Goal: Task Accomplishment & Management: Complete application form

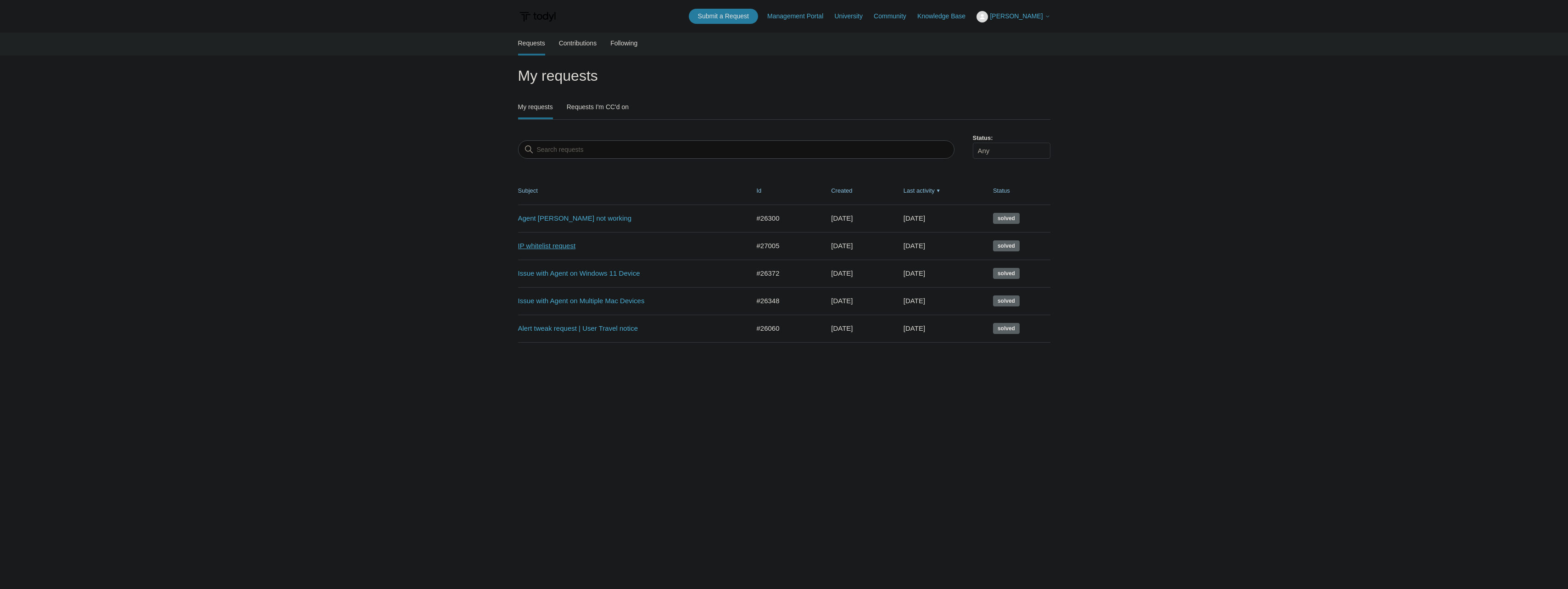
click at [555, 247] on link "IP whitelist request" at bounding box center [627, 246] width 218 height 10
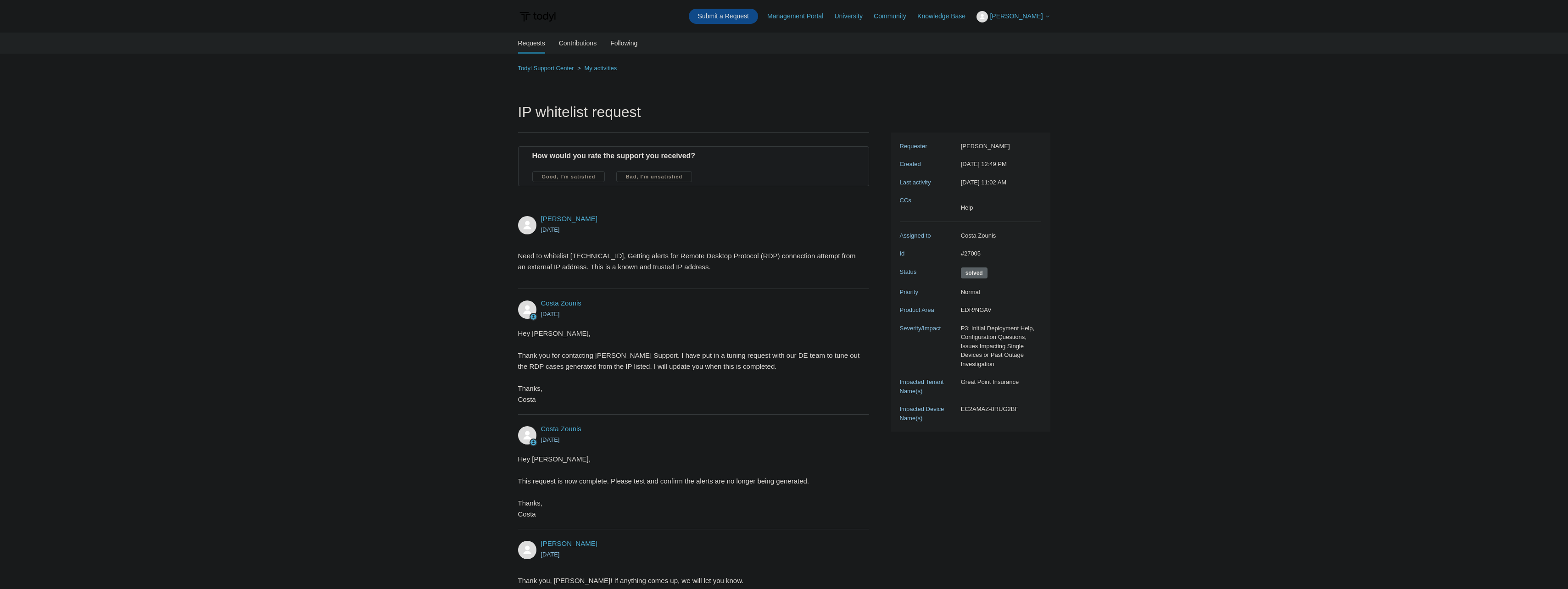
click at [737, 18] on link "Submit a Request" at bounding box center [724, 16] width 69 height 15
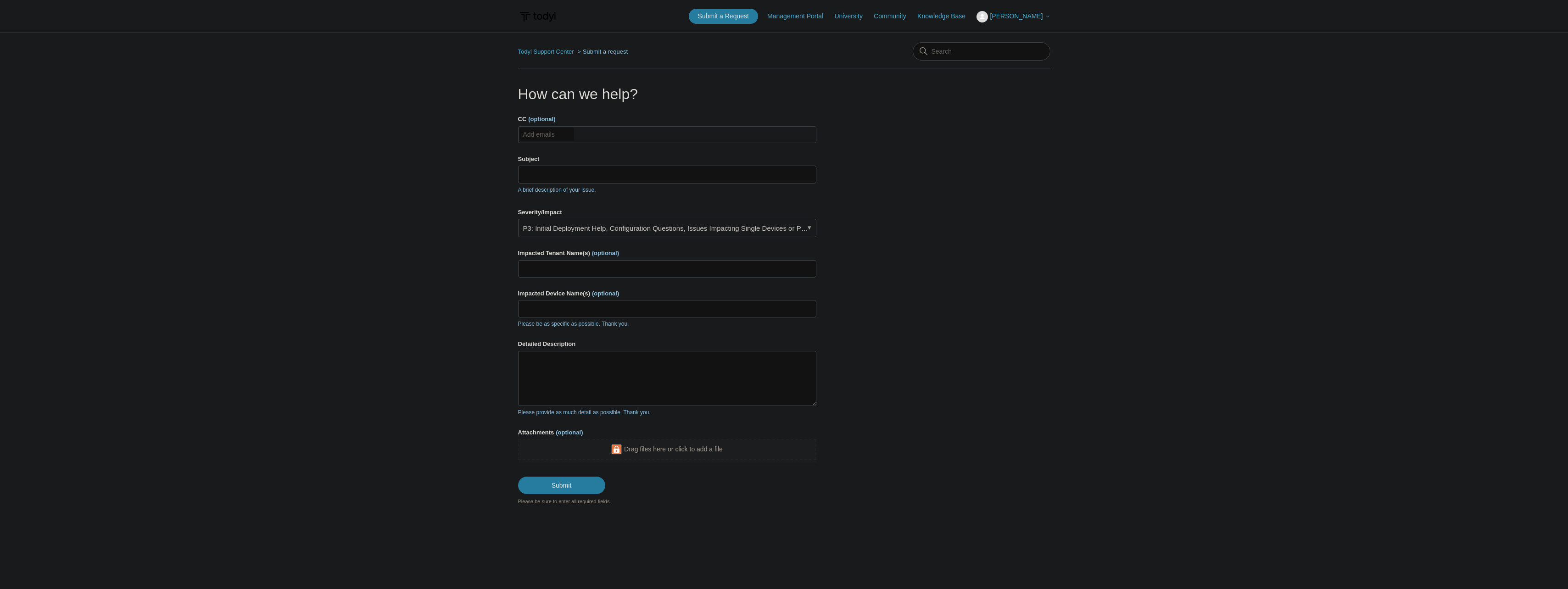
click at [545, 136] on input "CC (optional)" at bounding box center [547, 134] width 55 height 14
type input "help@nextperimeter.com"
click at [574, 172] on input "Subject" at bounding box center [667, 174] width 298 height 18
type input "IP whitelist request"
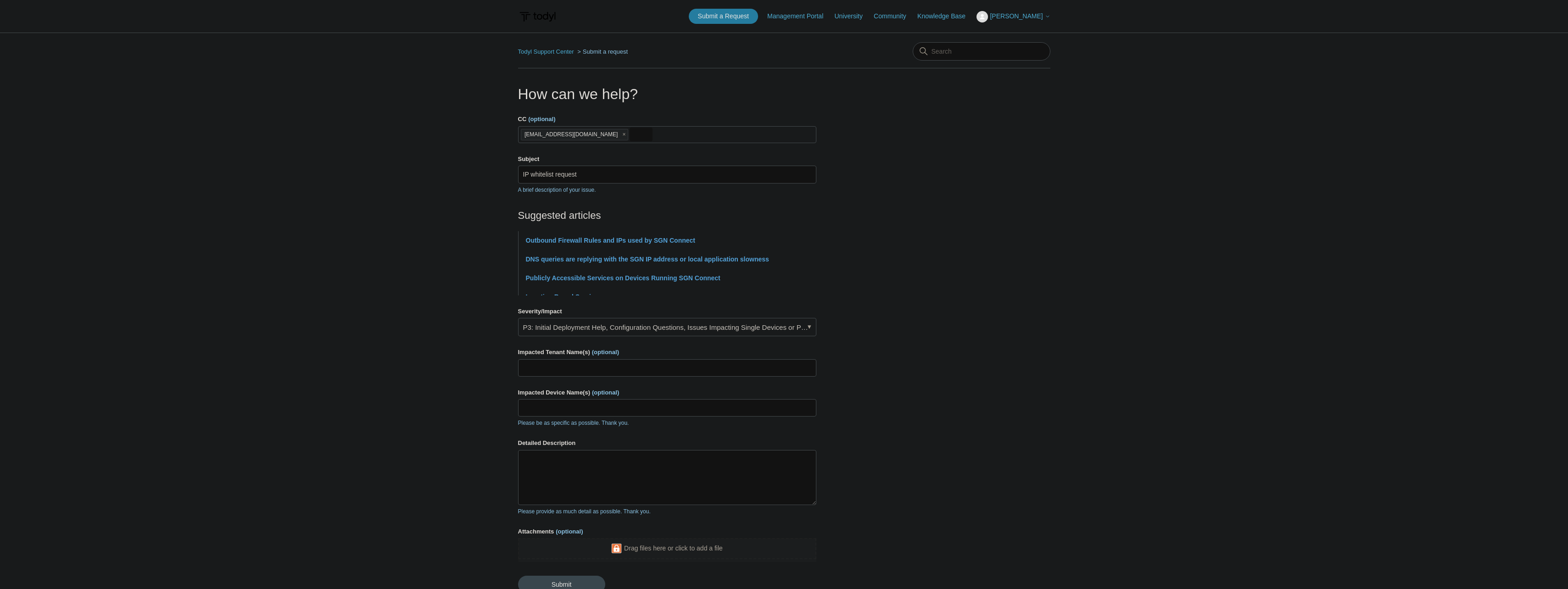
click at [586, 267] on li "DNS queries are replying with the SGN IP address or local application slowness" at bounding box center [671, 259] width 290 height 19
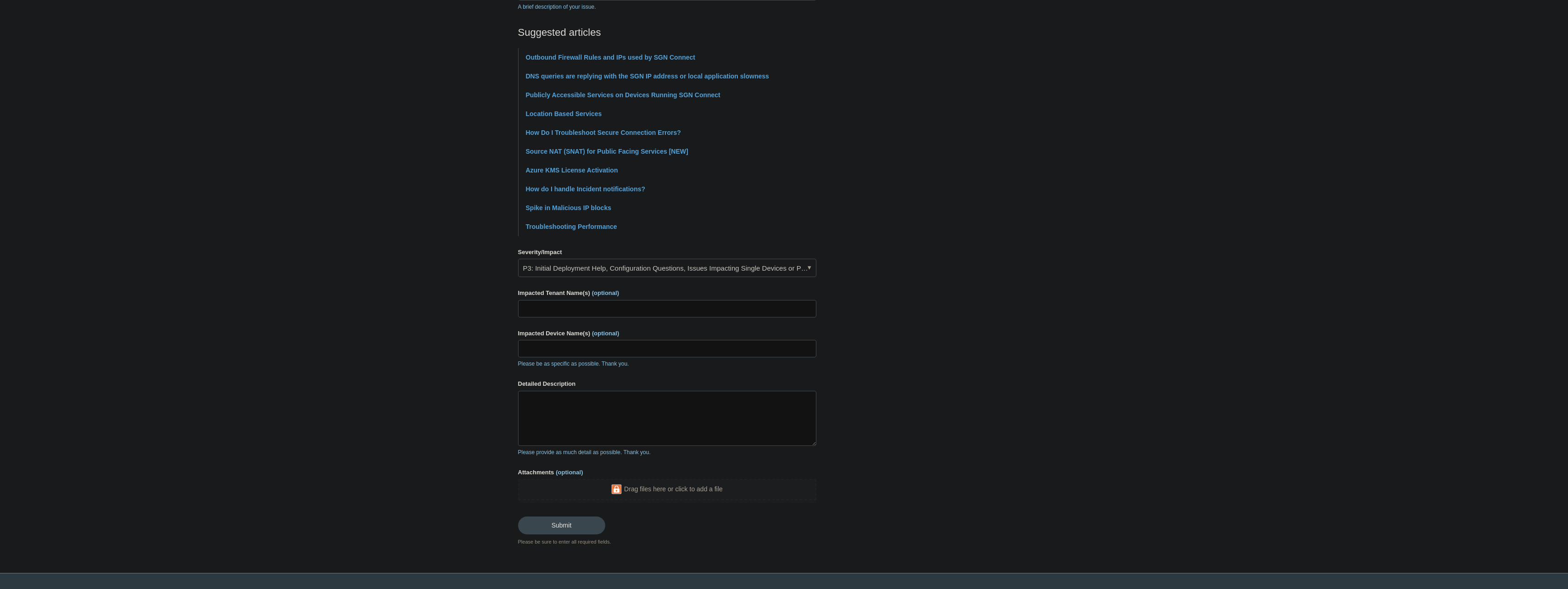
scroll to position [203, 0]
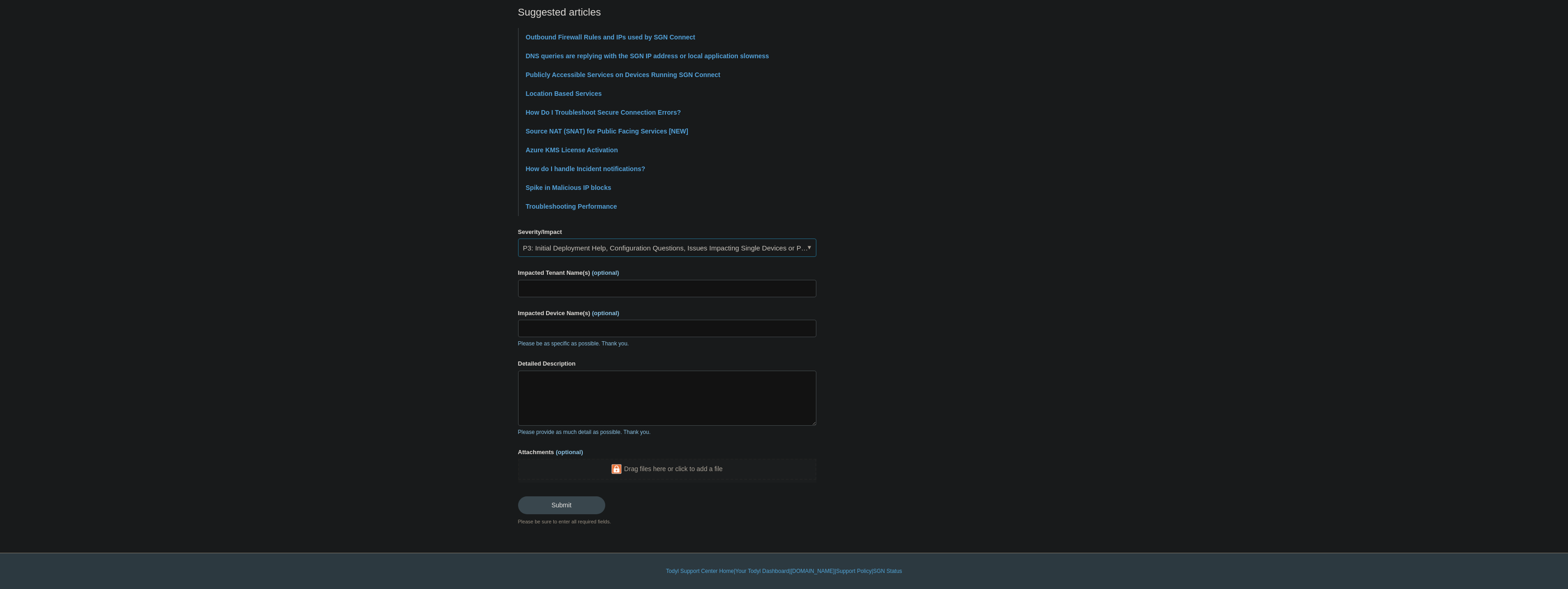
click at [584, 255] on link "P3: Initial Deployment Help, Configuration Questions, Issues Impacting Single D…" at bounding box center [667, 248] width 298 height 18
click at [612, 291] on li "P3: Initial Deployment Help, Configuration Questions, Issues Impacting Single D…" at bounding box center [667, 286] width 298 height 16
click at [562, 283] on input "Impacted Tenant Name(s) (optional)" at bounding box center [667, 288] width 298 height 18
type input "M"
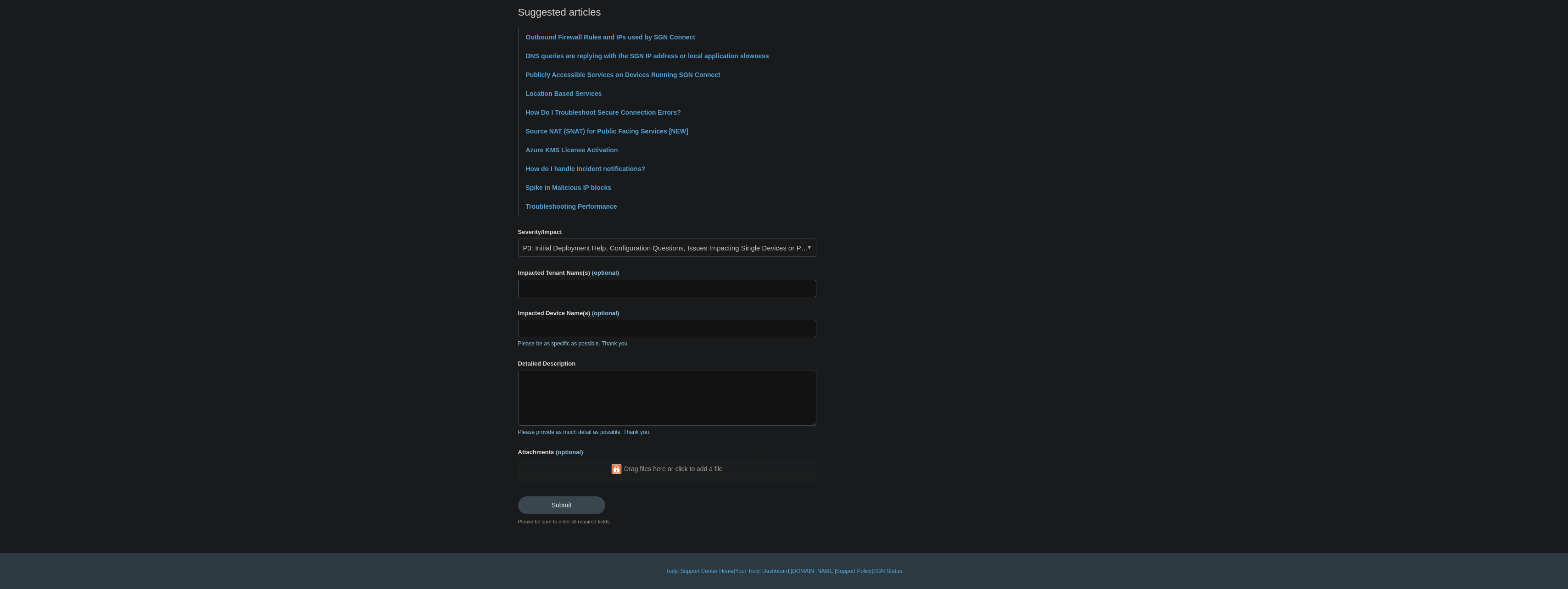
paste input "Messenger International, Inc"
type input "Messenger International, Inc"
click at [573, 329] on input "Impacted Device Name(s) (optional)" at bounding box center [667, 328] width 298 height 18
click at [579, 385] on textarea "Detailed Description" at bounding box center [667, 398] width 298 height 55
paste textarea "50.234.121.134"
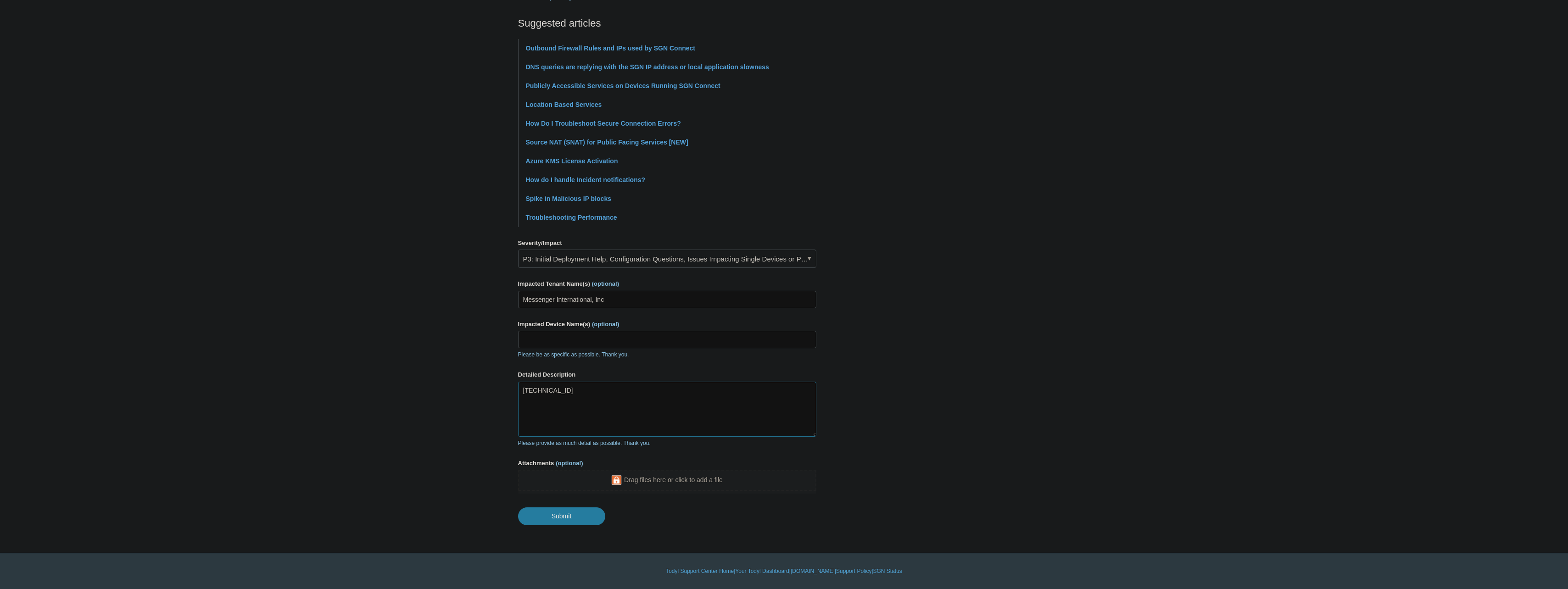
scroll to position [192, 0]
drag, startPoint x: 568, startPoint y: 391, endPoint x: 578, endPoint y: 391, distance: 10.0
click at [578, 391] on textarea "50.234.121.134 this IP is their WAN IP, can we have this whitelisted to prevent…" at bounding box center [667, 409] width 298 height 55
click at [783, 393] on textarea "[TECHNICAL_ID] IP is their WAN IP, can we have this whitelisted to prevent futu…" at bounding box center [667, 409] width 298 height 55
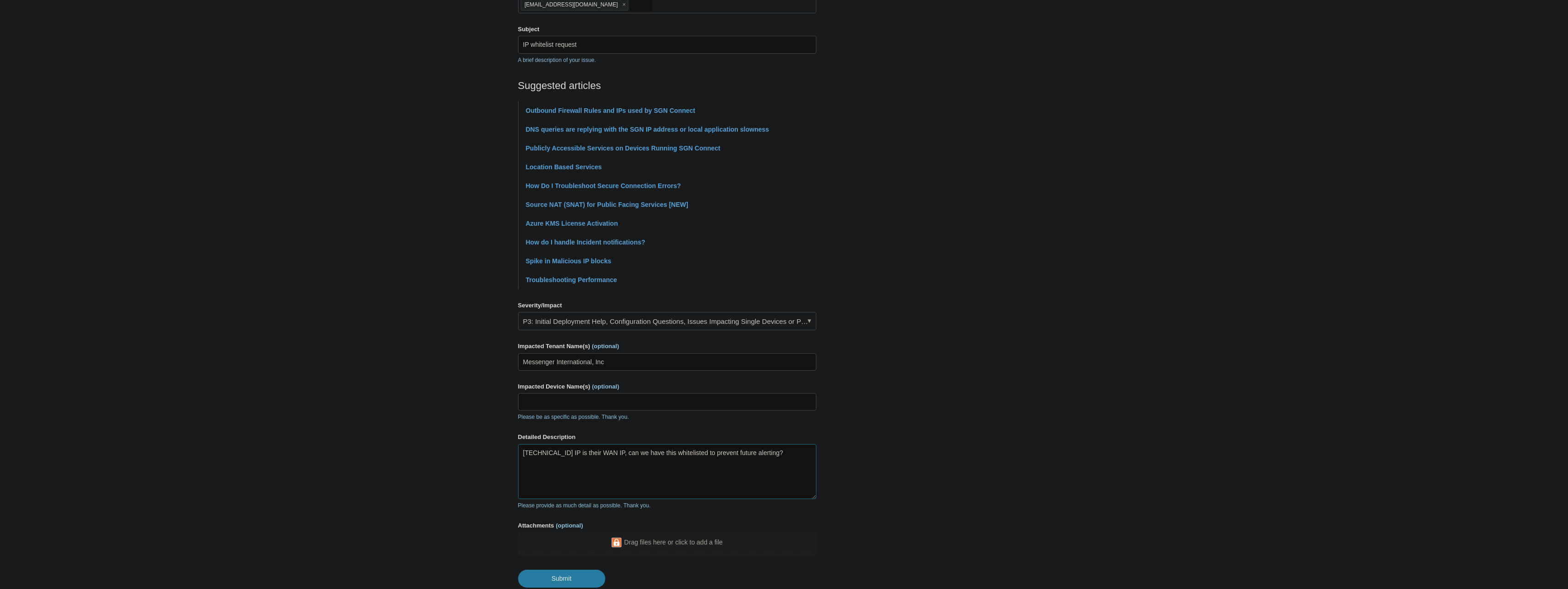
scroll to position [184, 0]
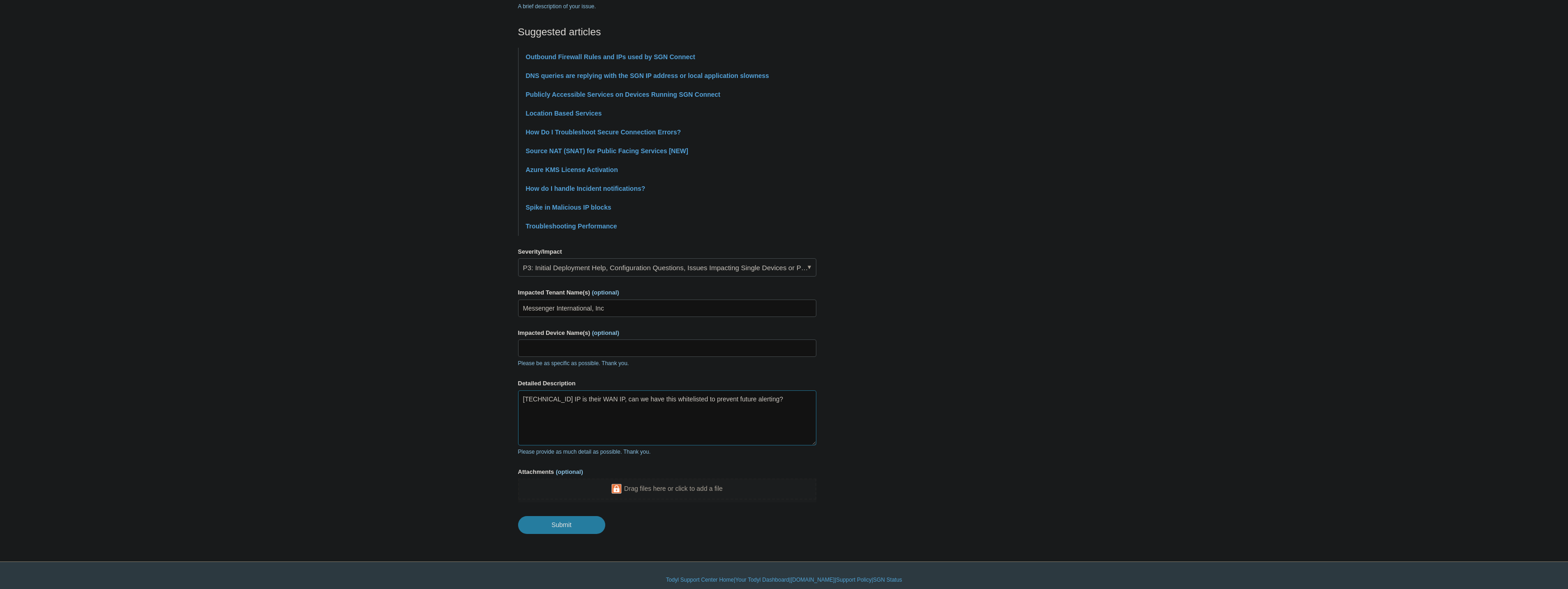
click at [777, 400] on textarea "[TECHNICAL_ID] IP is their WAN IP, can we have this whitelisted to prevent futu…" at bounding box center [667, 418] width 298 height 55
paste textarea "0233716500686328"
drag, startPoint x: 592, startPoint y: 419, endPoint x: 521, endPoint y: 413, distance: 71.3
click at [521, 413] on textarea "50.234.121.134 IP is their WAN IP, can we have this whitelisted to prevent futu…" at bounding box center [667, 418] width 298 height 55
paste textarea "Low-Suspicious Activity Detection Event"
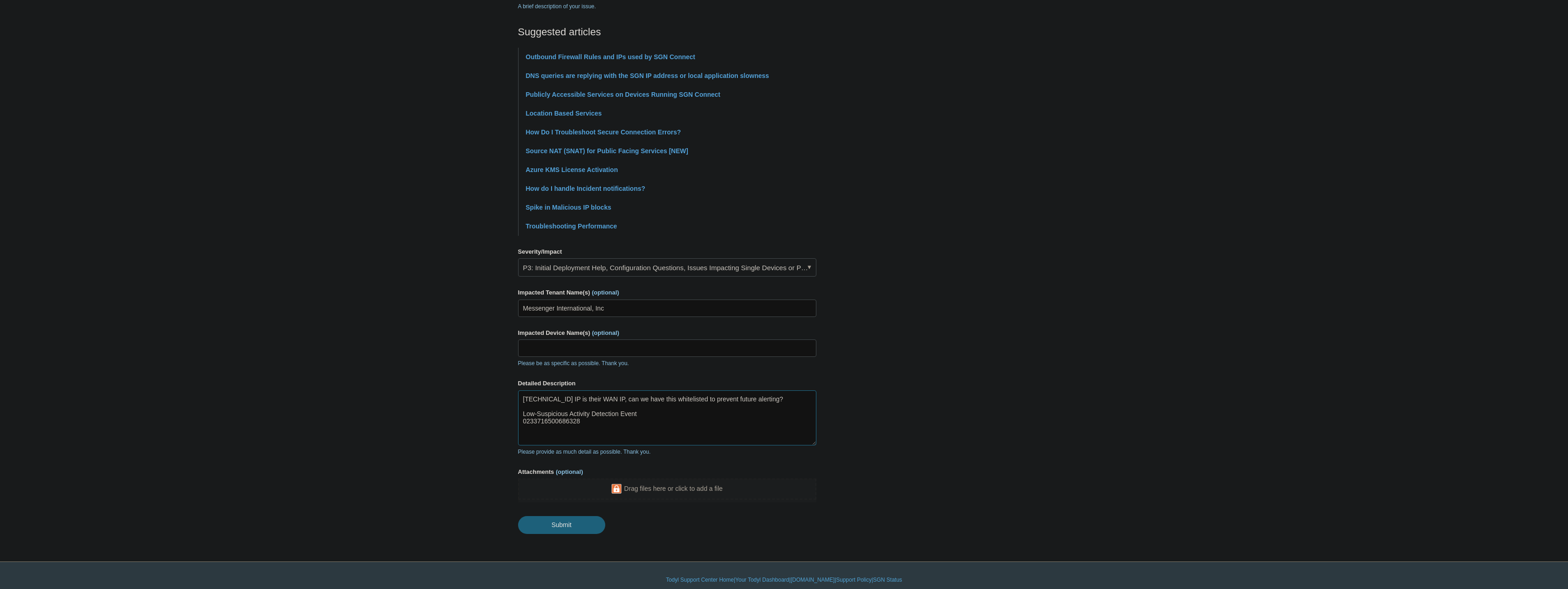
type textarea "50.234.121.134 IP is their WAN IP, can we have this whitelisted to prevent futu…"
click at [575, 524] on input "Submit" at bounding box center [561, 525] width 87 height 18
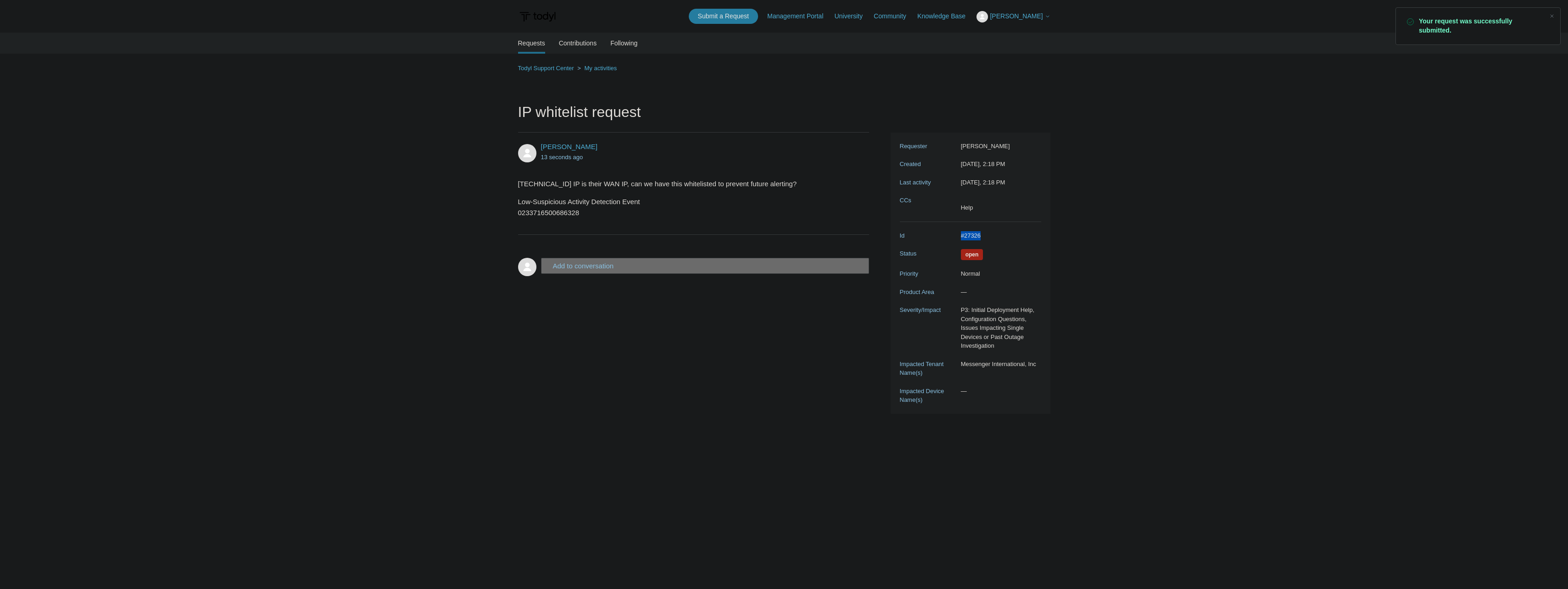
drag, startPoint x: 984, startPoint y: 238, endPoint x: 954, endPoint y: 237, distance: 30.0
click at [954, 237] on dl "Id #27326 Status Open Priority Normal Product Area — Severity/Impact P3: Initia…" at bounding box center [970, 318] width 141 height 192
copy dl "#27326"
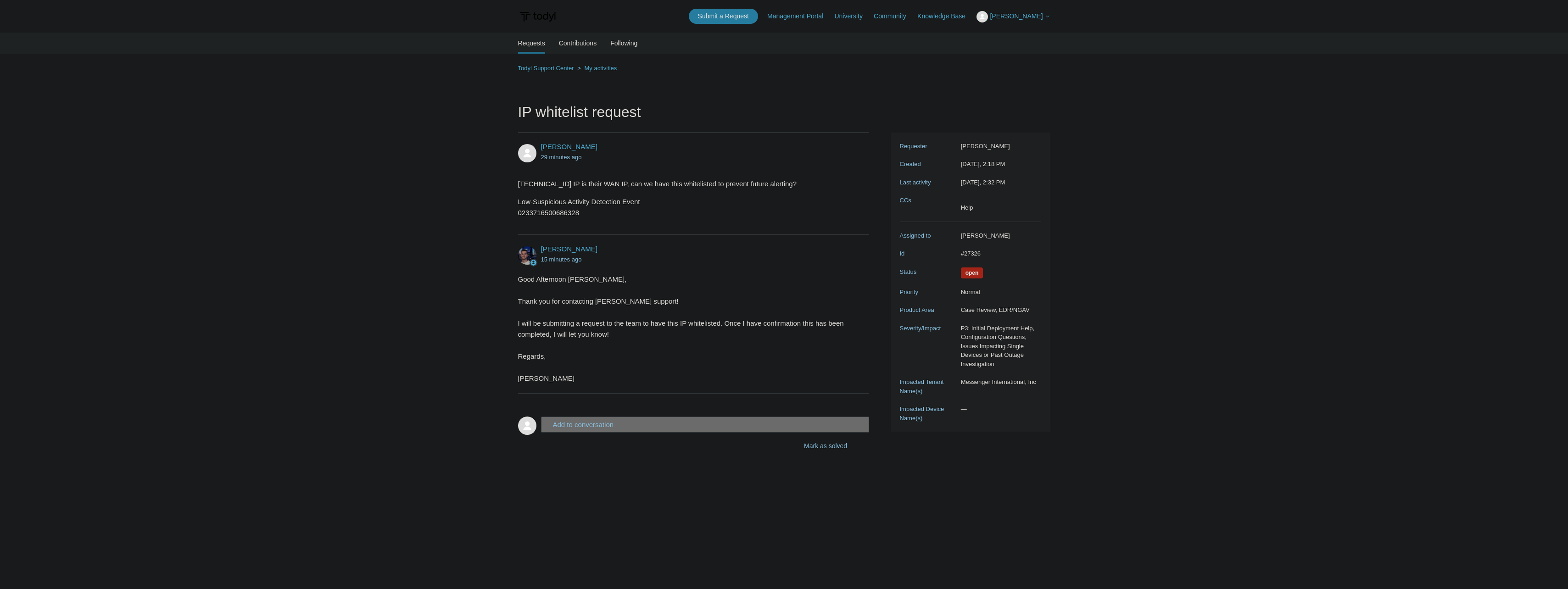
click at [583, 423] on button "Add to conversation" at bounding box center [705, 425] width 329 height 16
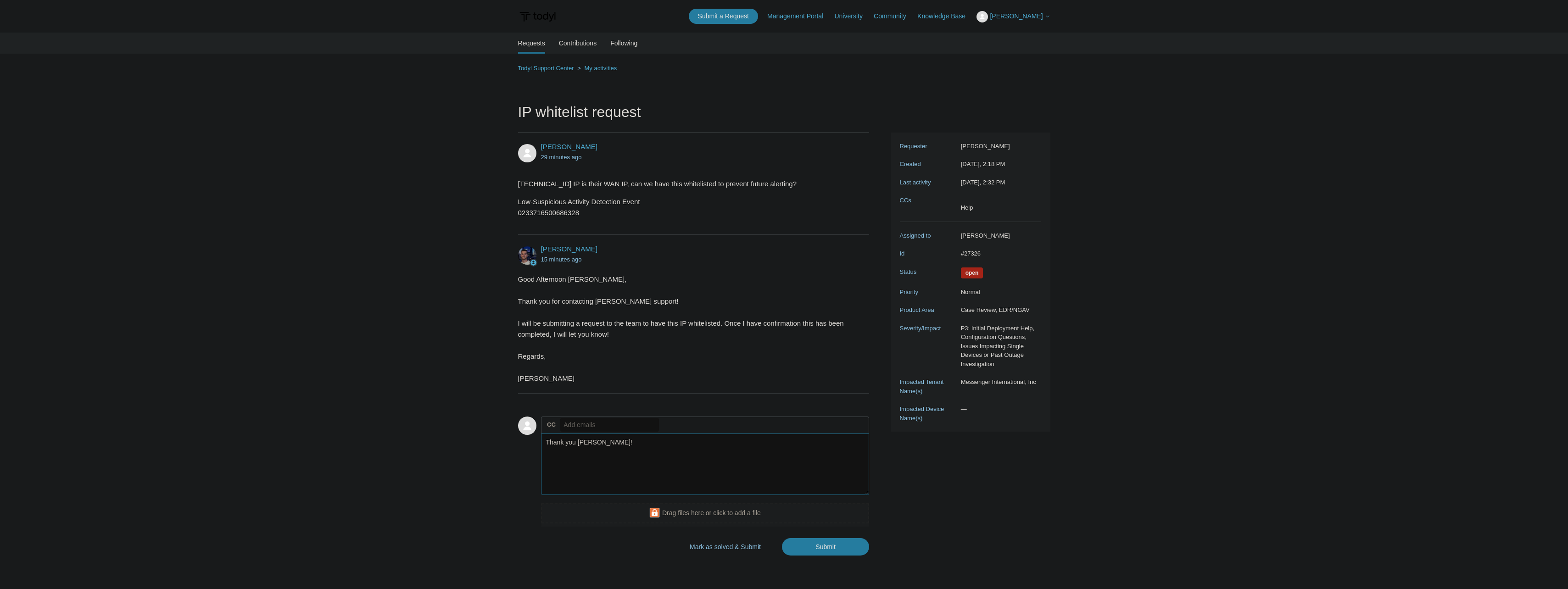
click at [576, 445] on textarea "Thank you [PERSON_NAME]!" at bounding box center [705, 464] width 329 height 62
type textarea "Thank you, [PERSON_NAME]!"
click at [833, 545] on input "Submit" at bounding box center [825, 547] width 87 height 18
